Goal: Transaction & Acquisition: Download file/media

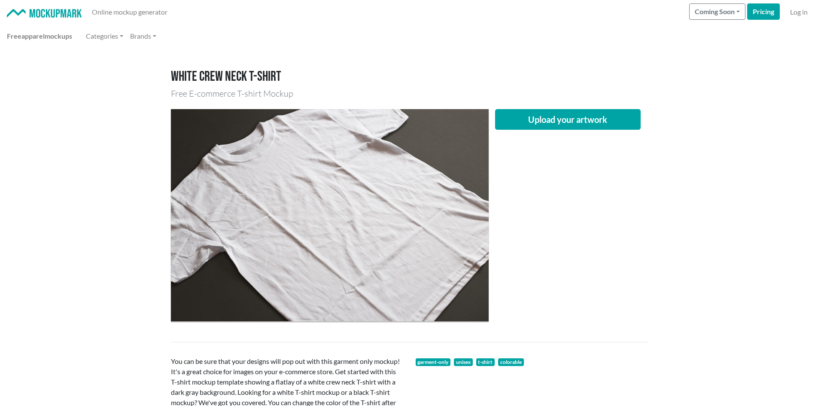
click at [514, 108] on div "Upload your artwork" at bounding box center [409, 215] width 477 height 226
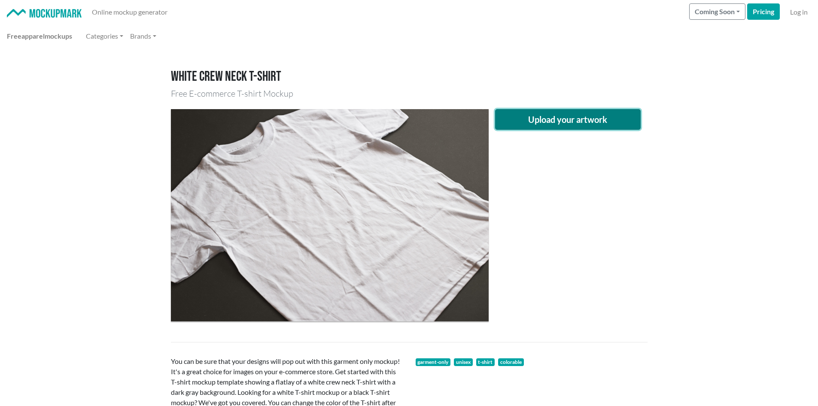
click at [512, 119] on button "Upload your artwork" at bounding box center [568, 119] width 146 height 21
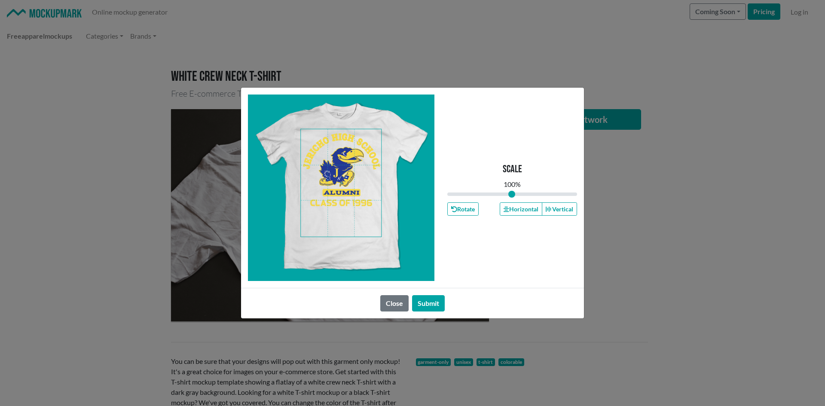
click at [349, 219] on span at bounding box center [341, 182] width 80 height 107
click at [521, 208] on button "Horizontal" at bounding box center [521, 208] width 42 height 13
click at [521, 207] on button "Horizontal" at bounding box center [521, 208] width 42 height 13
click at [358, 215] on span at bounding box center [341, 182] width 80 height 107
click at [514, 212] on button "Horizontal" at bounding box center [521, 208] width 42 height 13
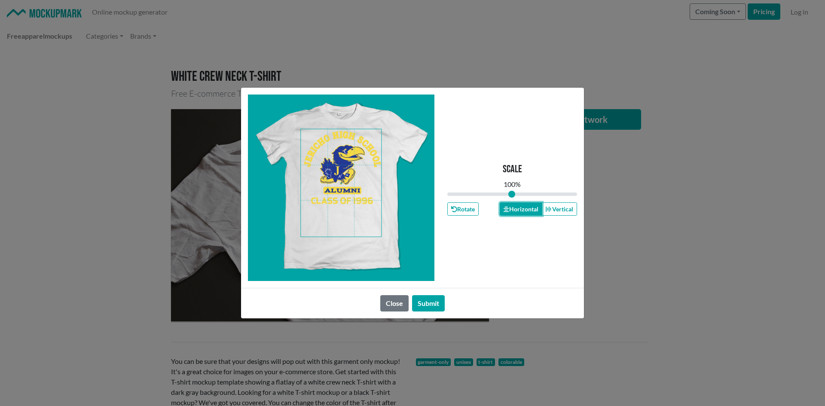
click at [514, 211] on button "Horizontal" at bounding box center [521, 208] width 42 height 13
click at [429, 297] on button "Submit" at bounding box center [428, 303] width 33 height 16
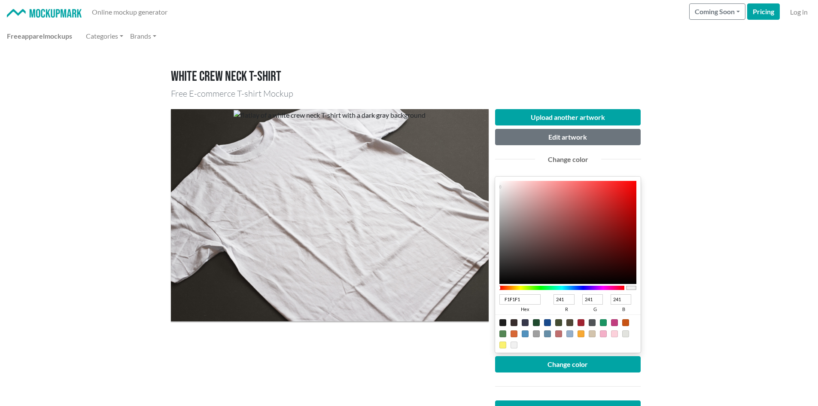
click at [548, 322] on div at bounding box center [547, 322] width 7 height 7
type input "18498C"
type input "24"
type input "73"
type input "140"
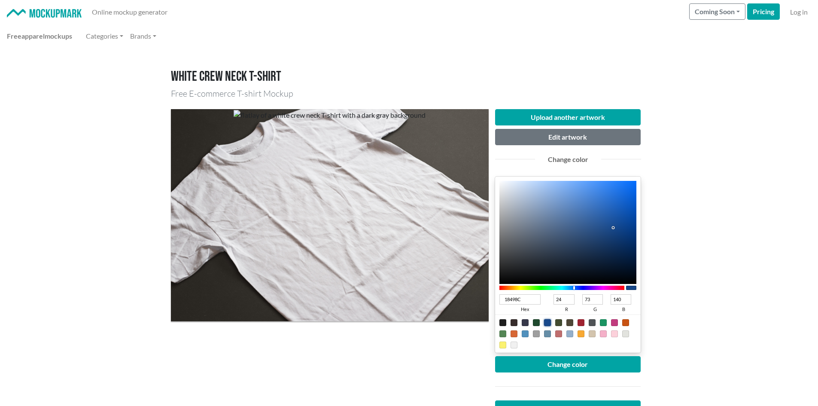
type input "0C4FA9"
type input "12"
type input "79"
type input "169"
click at [627, 216] on div at bounding box center [568, 232] width 137 height 103
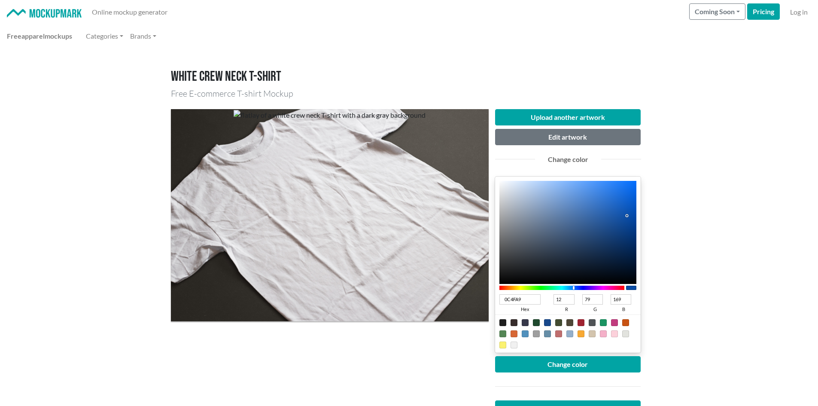
type input "083C82"
type input "8"
type input "60"
type input "130"
click at [629, 232] on div at bounding box center [568, 232] width 137 height 103
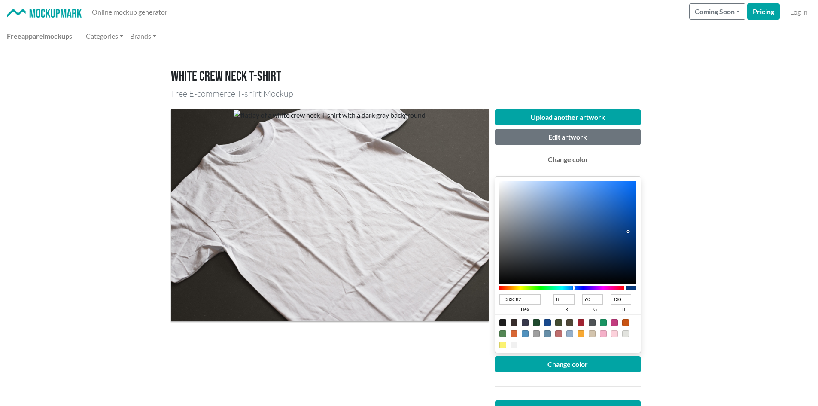
type input "0C3A77"
type input "12"
type input "58"
type input "119"
click at [623, 236] on div at bounding box center [568, 232] width 137 height 103
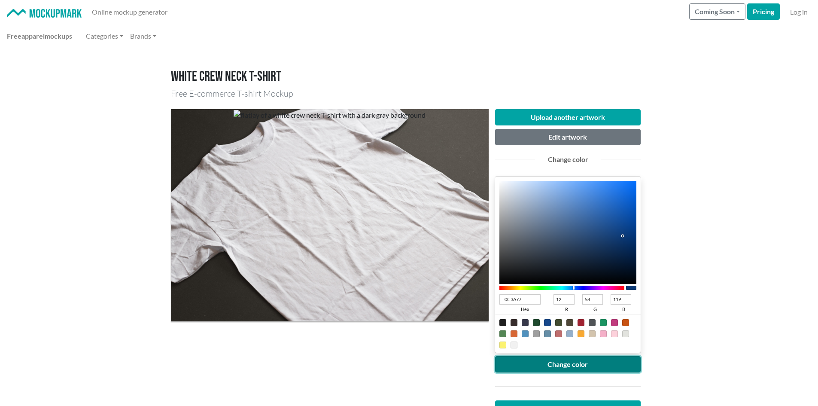
click at [591, 360] on button "Change color" at bounding box center [568, 364] width 146 height 16
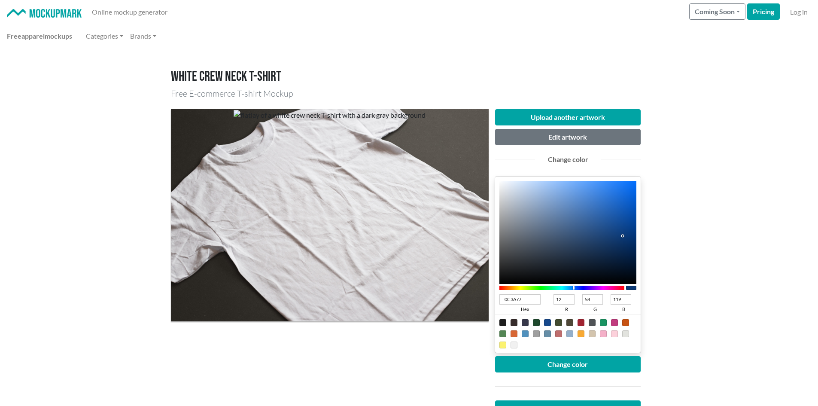
type input "093672"
type input "9"
type input "54"
type input "114"
click at [626, 238] on div at bounding box center [568, 232] width 137 height 103
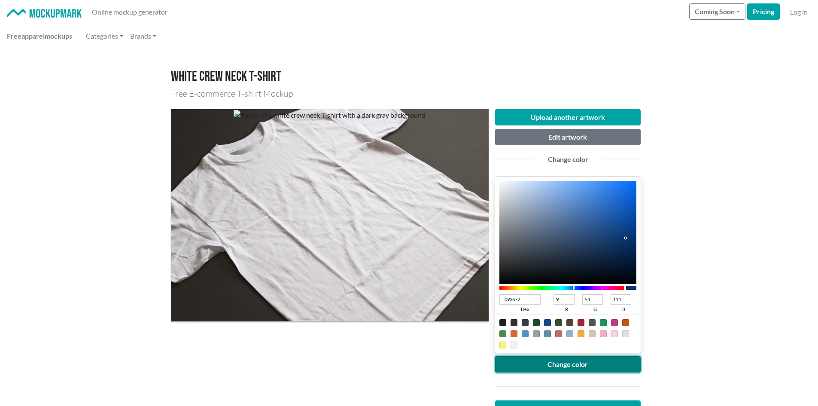
click at [559, 364] on button "Change color" at bounding box center [568, 364] width 146 height 16
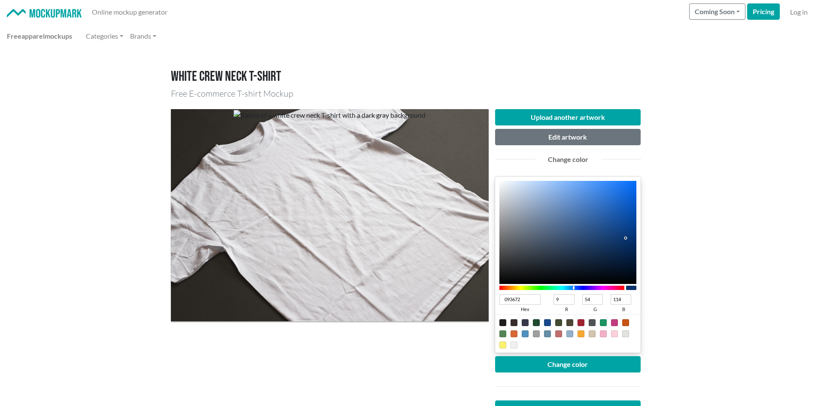
type input "0B2951"
type input "11"
type input "41"
type input "81"
type input "0B2952"
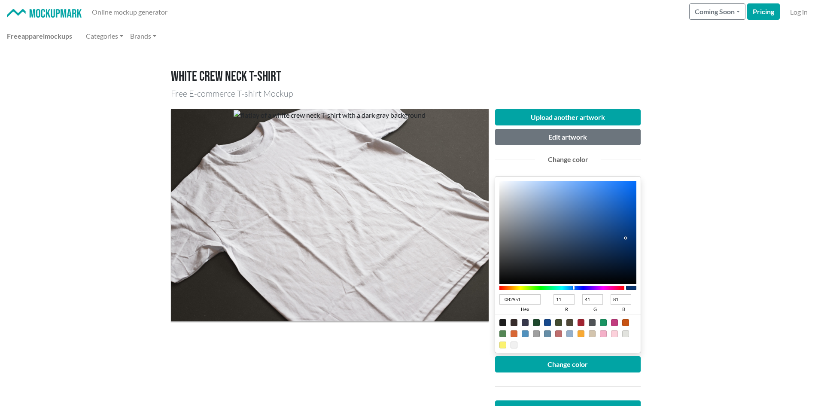
type input "82"
click at [619, 251] on div at bounding box center [568, 232] width 137 height 103
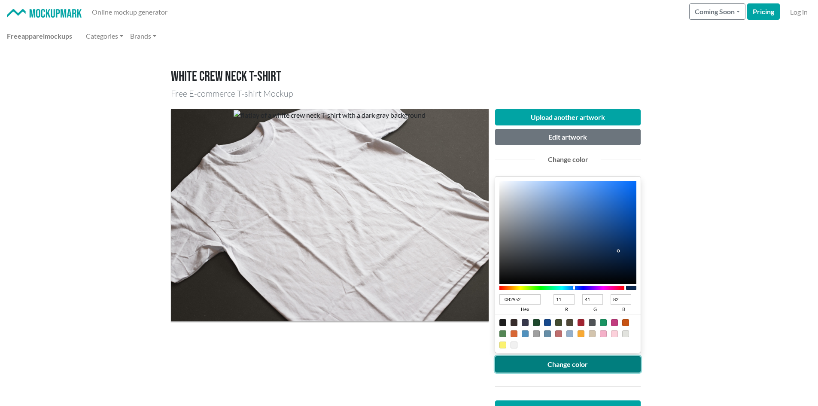
click at [542, 359] on button "Change color" at bounding box center [568, 364] width 146 height 16
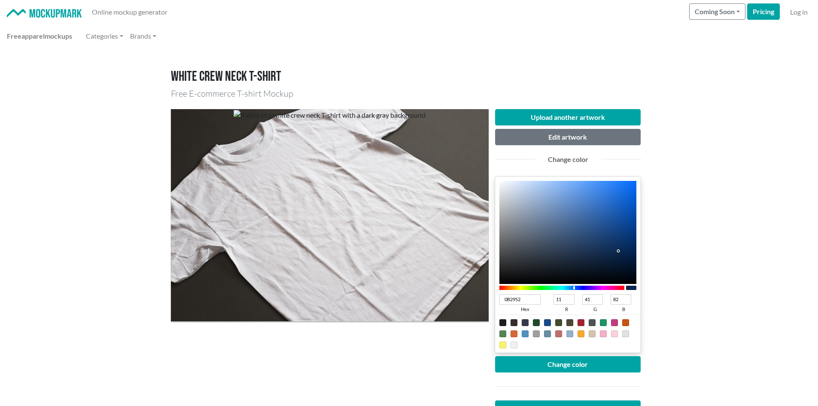
click at [521, 298] on input "0B2952" at bounding box center [521, 299] width 42 height 10
type input "0B2"
type input "0"
type input "187"
type input "34"
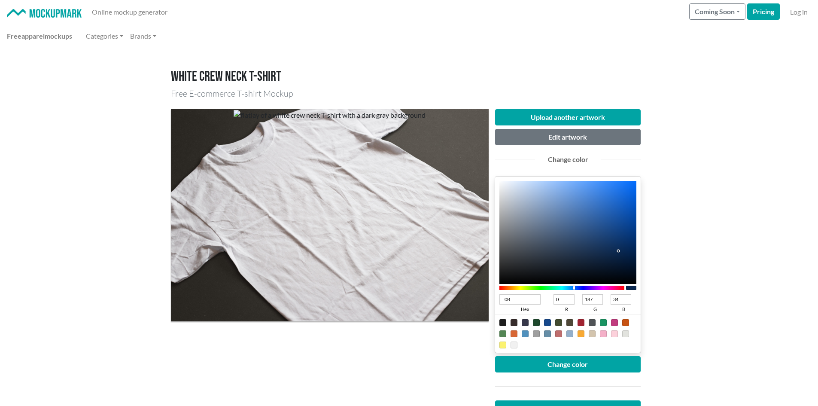
type input "0"
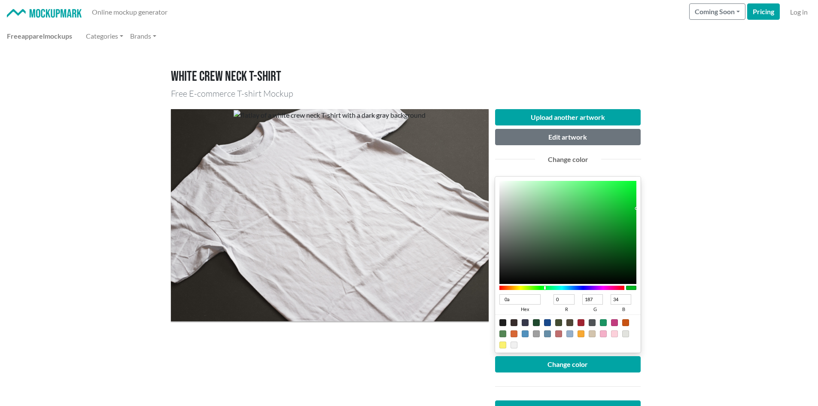
type input "0a2"
type input "170"
type input "0a2387"
type input "10"
type input "35"
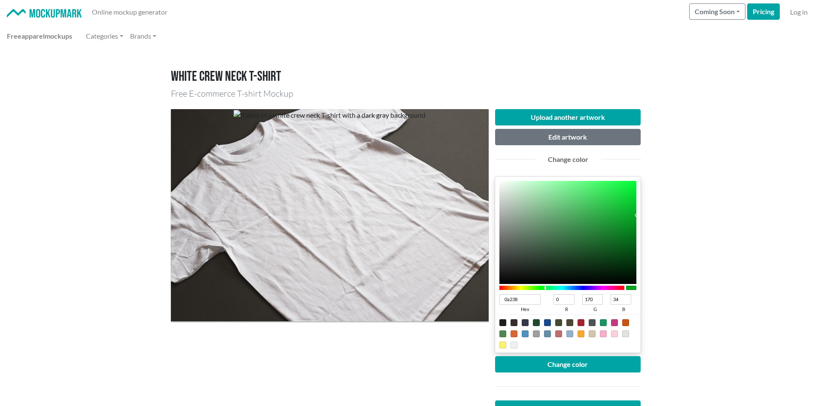
type input "135"
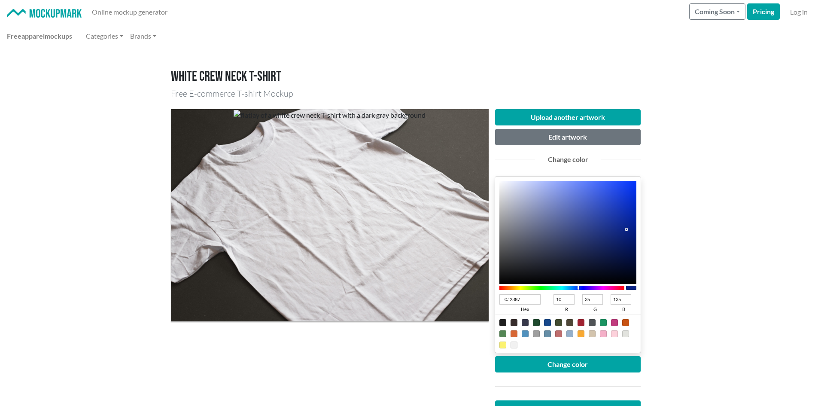
type input "0A2387"
click at [504, 373] on div at bounding box center [568, 386] width 159 height 28
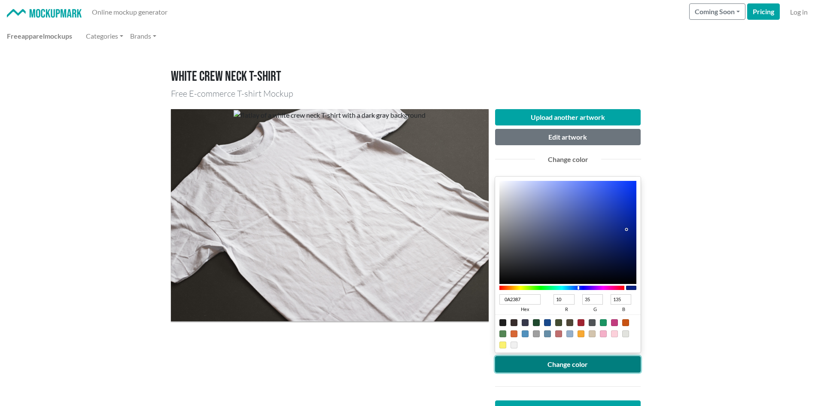
click at [500, 365] on button "Change color" at bounding box center [568, 364] width 146 height 16
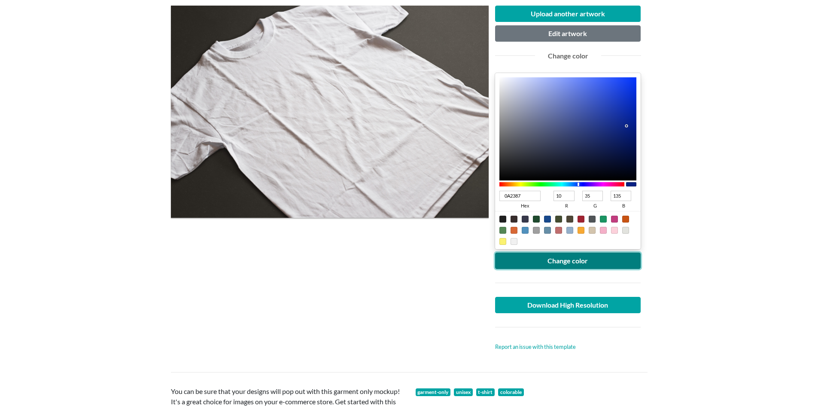
scroll to position [86, 0]
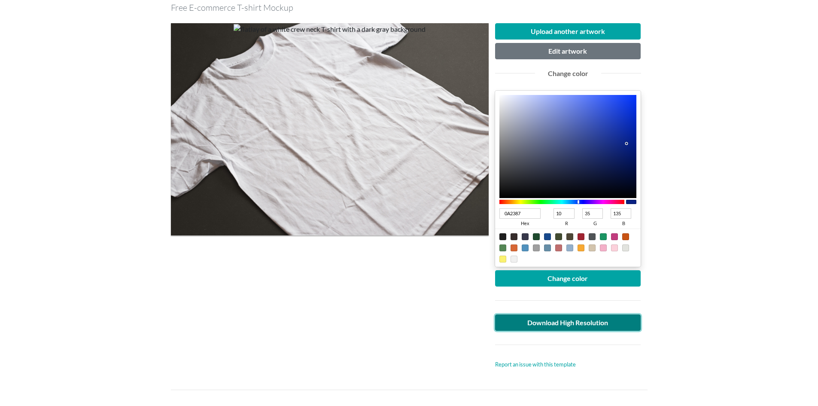
click at [541, 321] on link "Download High Resolution" at bounding box center [568, 322] width 146 height 16
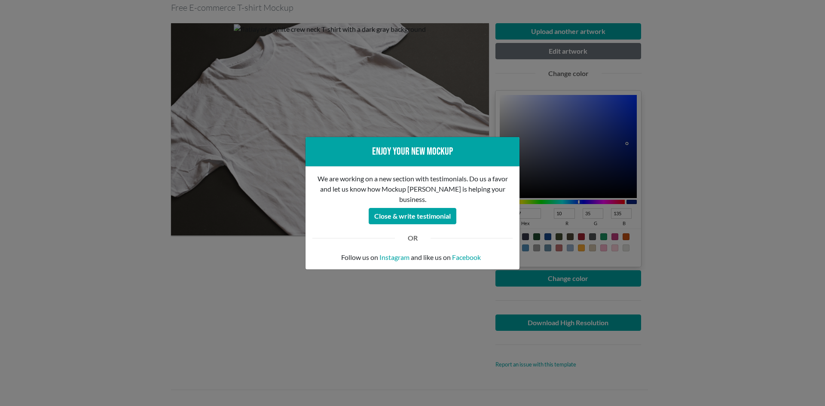
drag, startPoint x: 125, startPoint y: 240, endPoint x: 120, endPoint y: 240, distance: 4.7
click at [125, 240] on div "Enjoy your new mockup We are working on a new section with testimonials. Do us …" at bounding box center [412, 203] width 825 height 406
